Goal: Communication & Community: Answer question/provide support

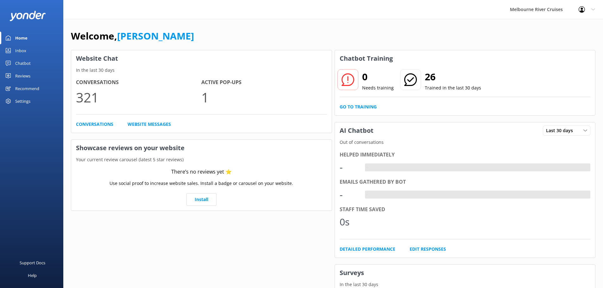
click at [29, 49] on link "Inbox" at bounding box center [31, 50] width 63 height 13
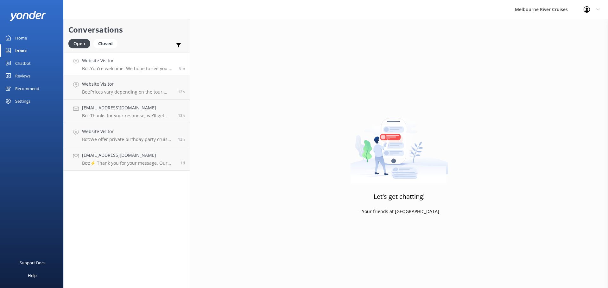
click at [123, 58] on h4 "Website Visitor" at bounding box center [128, 60] width 92 height 7
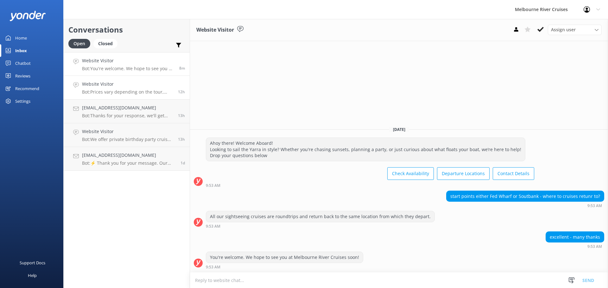
click at [131, 84] on h4 "Website Visitor" at bounding box center [127, 84] width 91 height 7
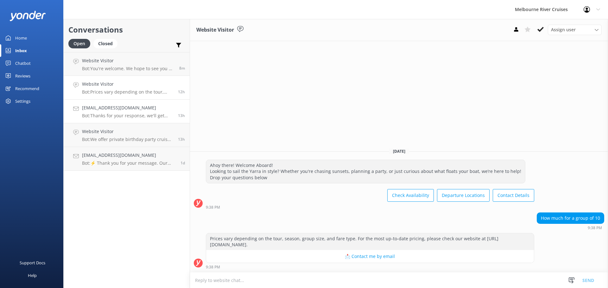
click at [133, 104] on h4 "[EMAIL_ADDRESS][DOMAIN_NAME]" at bounding box center [127, 107] width 91 height 7
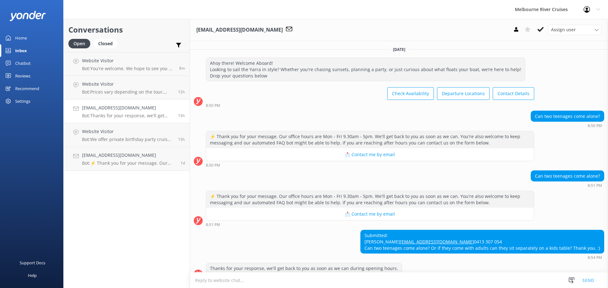
scroll to position [23, 0]
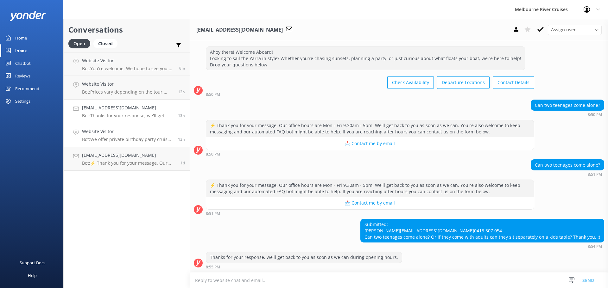
click at [133, 134] on h4 "Website Visitor" at bounding box center [127, 131] width 91 height 7
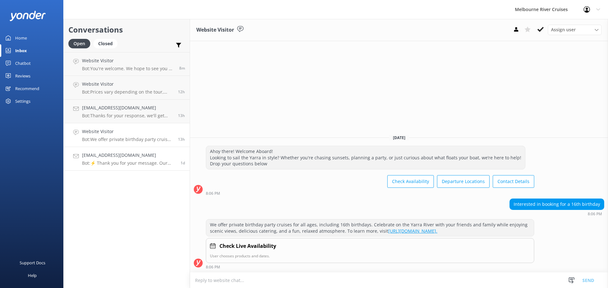
click at [128, 156] on h4 "[EMAIL_ADDRESS][DOMAIN_NAME]" at bounding box center [129, 155] width 94 height 7
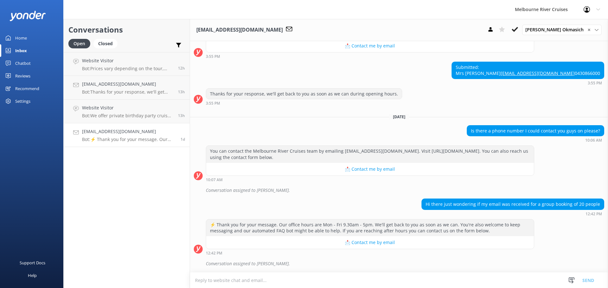
scroll to position [351, 0]
click at [100, 41] on div "Closed" at bounding box center [105, 43] width 24 height 9
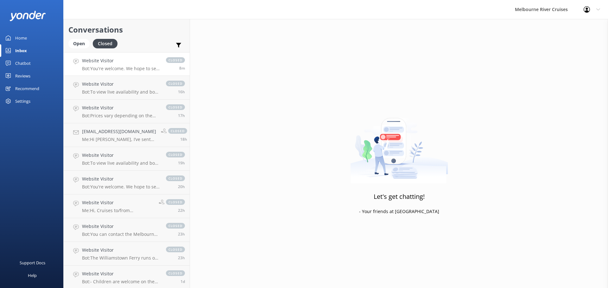
click at [118, 67] on p "Bot: You're welcome. We hope to see you at Melbourne River Cruises soon!" at bounding box center [121, 69] width 78 height 6
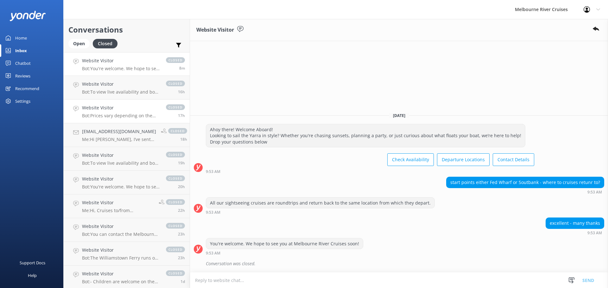
drag, startPoint x: 125, startPoint y: 92, endPoint x: 128, endPoint y: 113, distance: 21.4
click at [125, 92] on p "Bot: To view live availability and book your Melbourne River Cruise experience,…" at bounding box center [121, 92] width 78 height 6
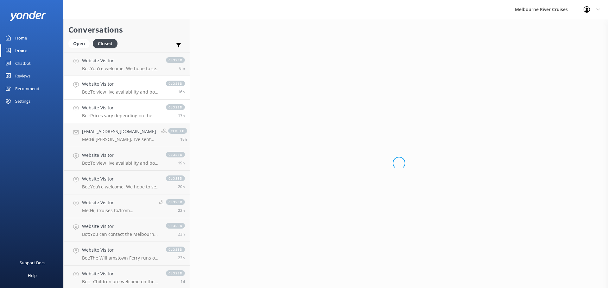
click at [131, 115] on p "Bot: Prices vary depending on the tour, season, group size, and fare type. For …" at bounding box center [121, 116] width 78 height 6
click at [139, 144] on link "[EMAIL_ADDRESS][DOMAIN_NAME] Me: Hi [PERSON_NAME], I’ve sent the information ab…" at bounding box center [127, 135] width 126 height 24
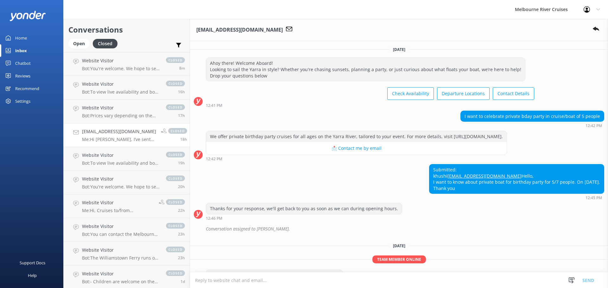
scroll to position [81, 0]
